Goal: Information Seeking & Learning: Learn about a topic

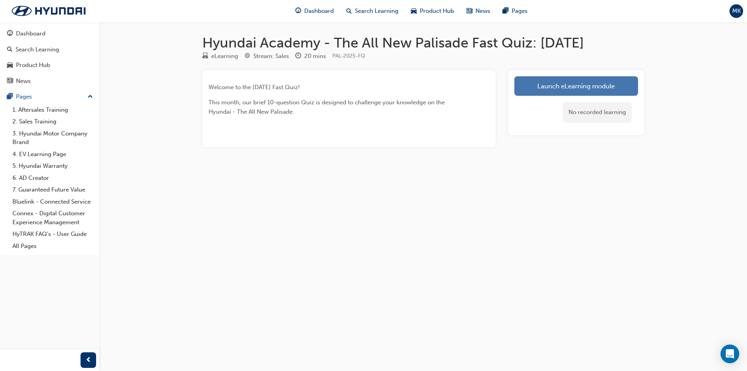
click at [547, 83] on link "Launch eLearning module" at bounding box center [576, 85] width 124 height 19
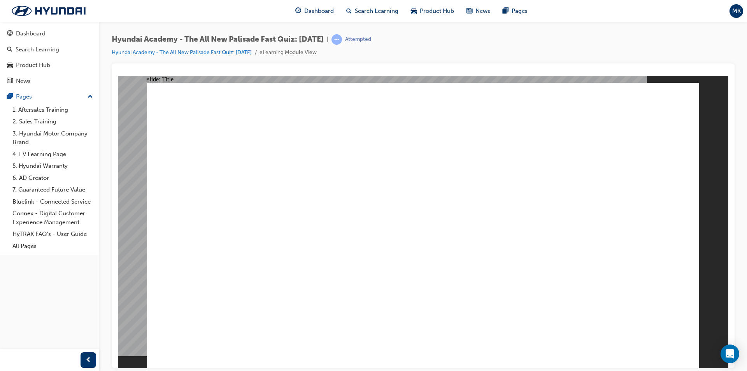
drag, startPoint x: 300, startPoint y: 245, endPoint x: 300, endPoint y: 251, distance: 5.1
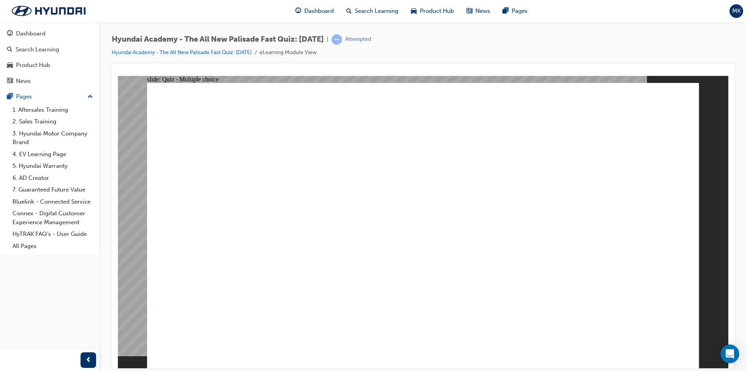
radio input "true"
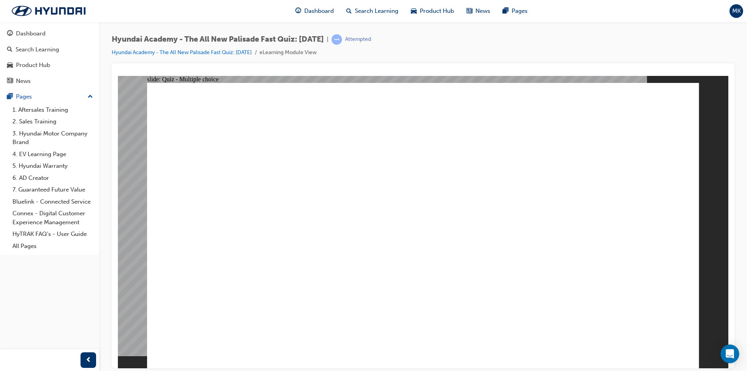
radio input "true"
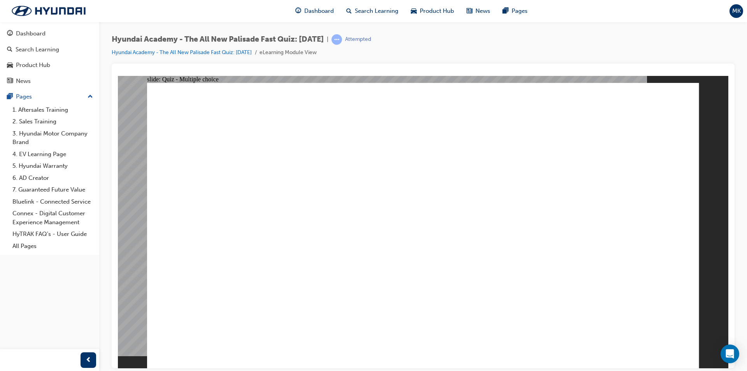
radio input "true"
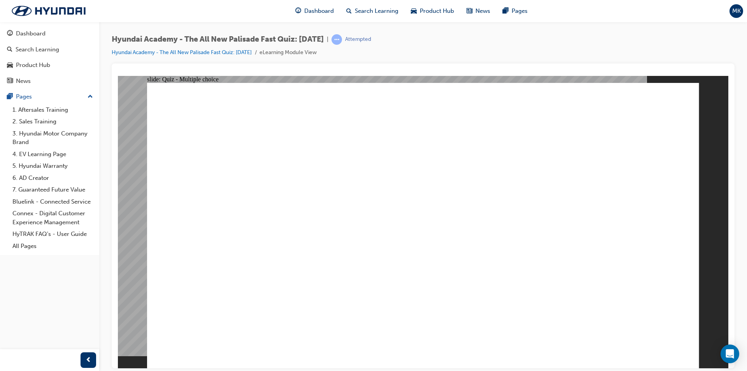
checkbox input "true"
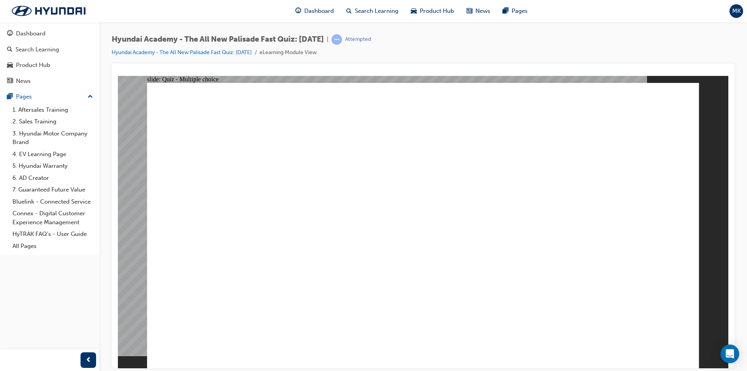
checkbox input "true"
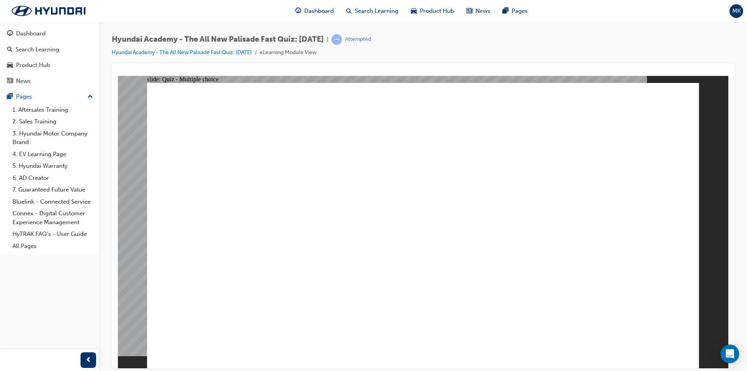
radio input "true"
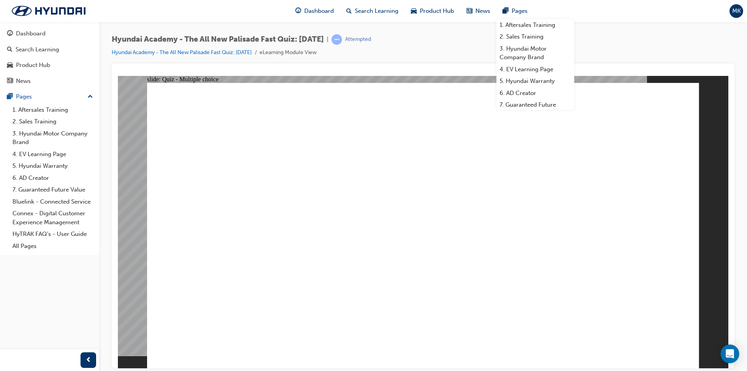
click at [632, 61] on div "Hyundai Academy - The All New Palisade Fast Quiz: [DATE] | Attempted Hyundai Ac…" at bounding box center [423, 48] width 623 height 29
radio input "false"
radio input "true"
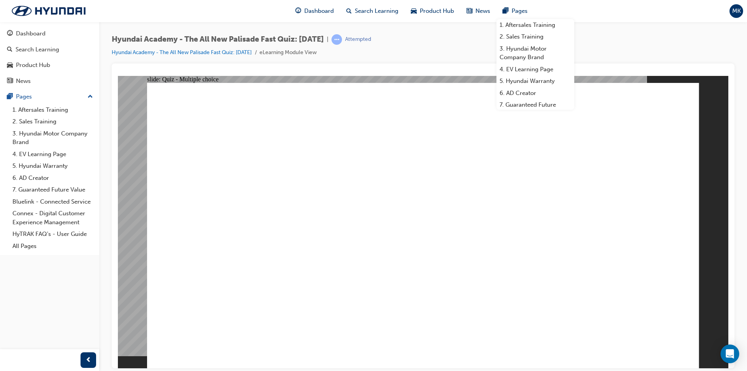
checkbox input "true"
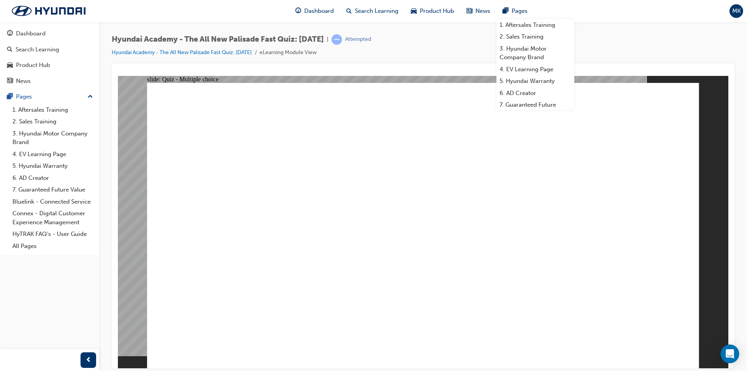
checkbox input "true"
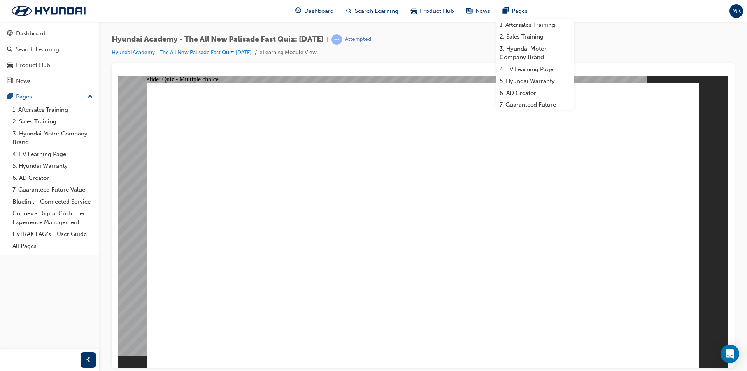
checkbox input "true"
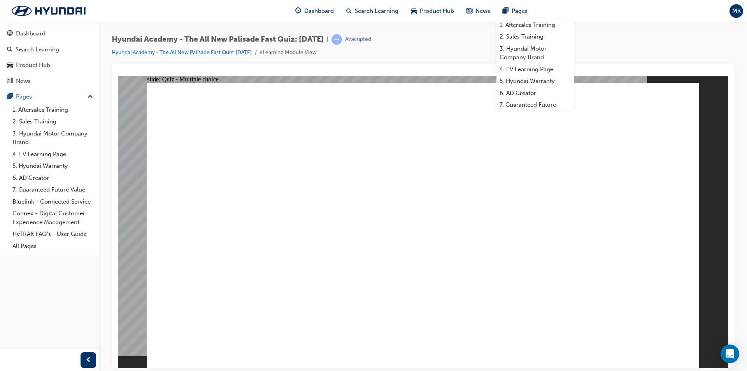
radio input "true"
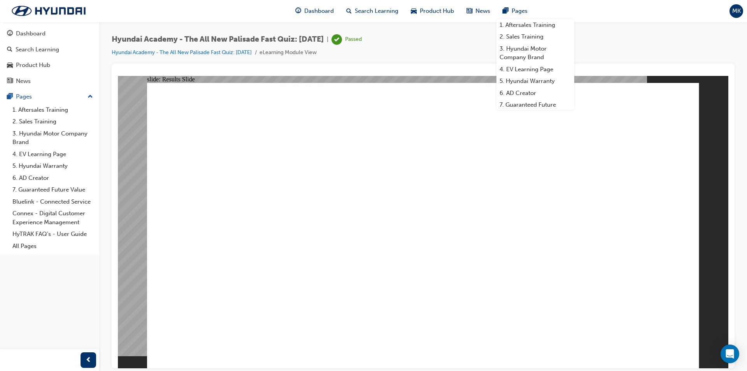
radio input "true"
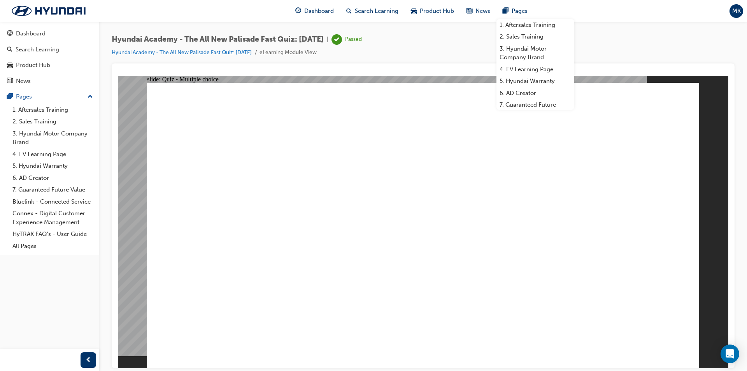
radio input "true"
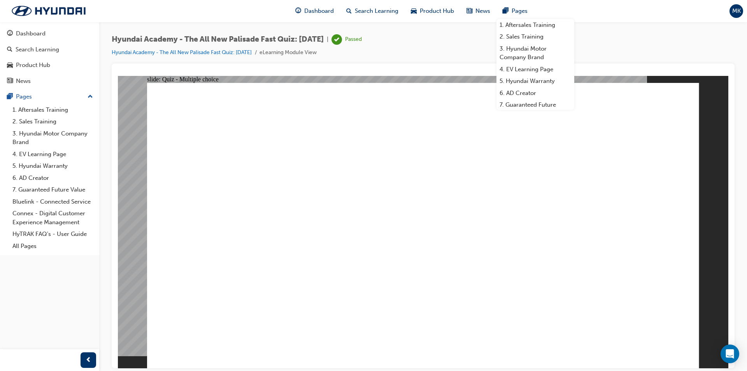
radio input "true"
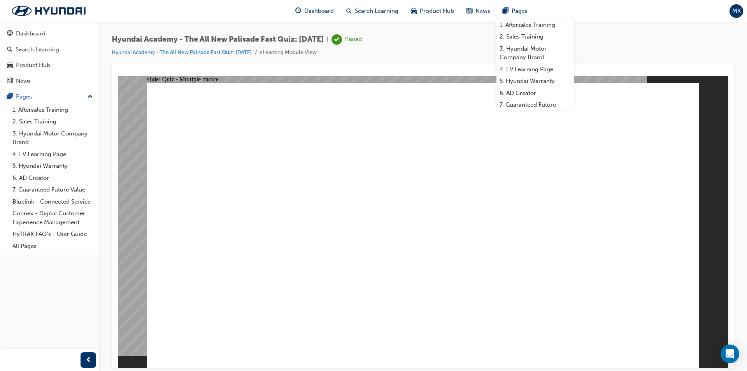
radio input "true"
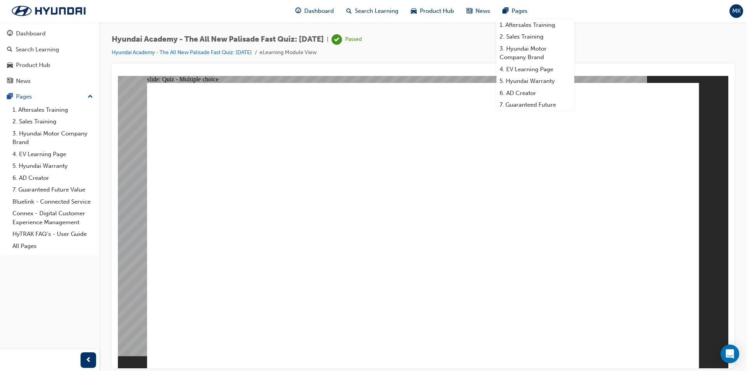
checkbox input "true"
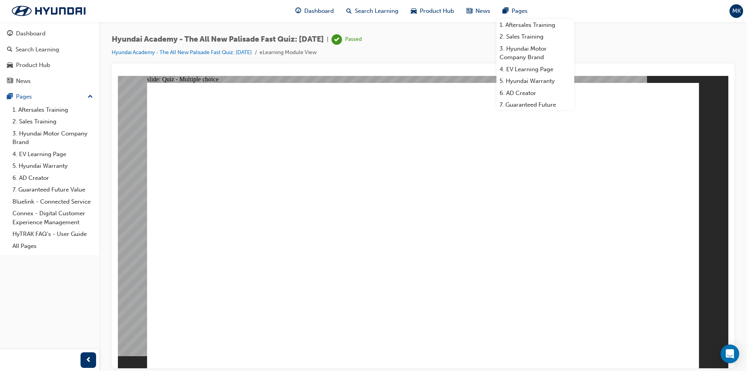
checkbox input "true"
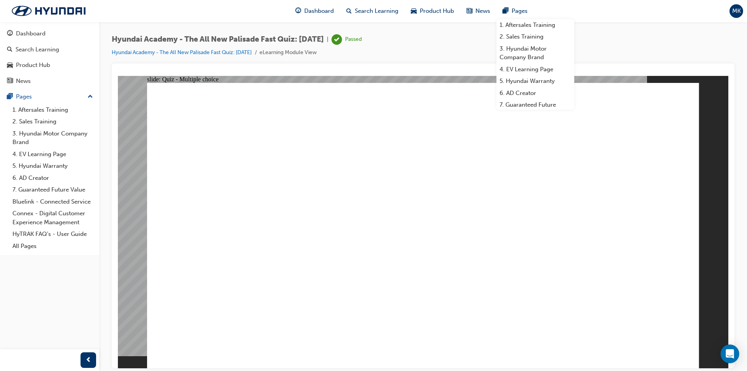
radio input "true"
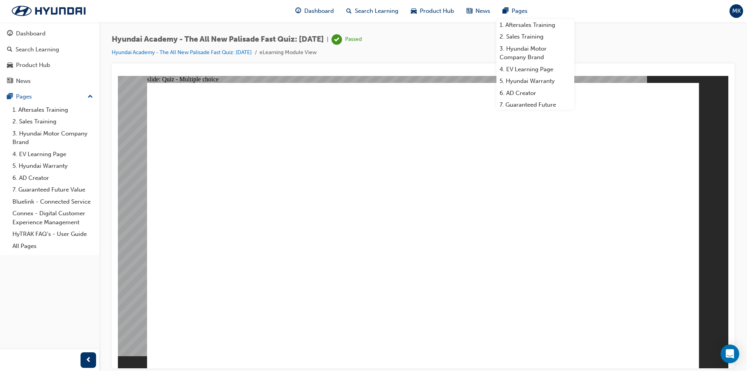
checkbox input "true"
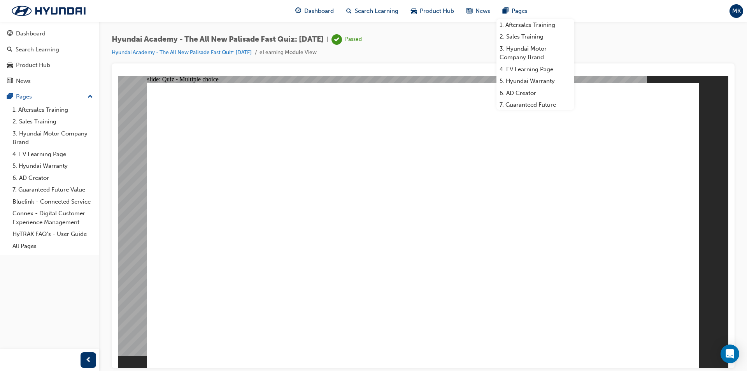
checkbox input "true"
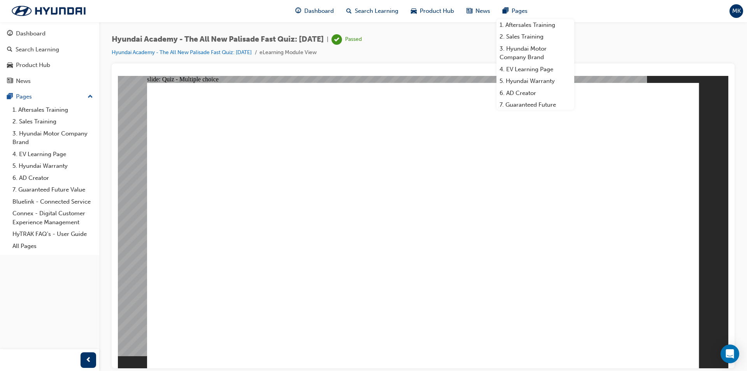
drag, startPoint x: 287, startPoint y: 307, endPoint x: 293, endPoint y: 324, distance: 18.5
checkbox input "true"
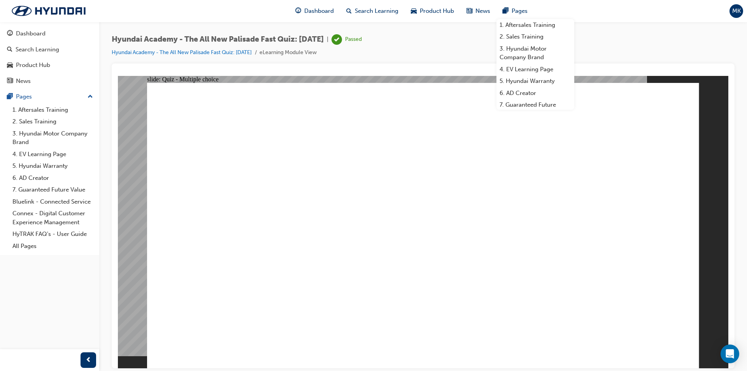
radio input "true"
